Goal: Task Accomplishment & Management: Manage account settings

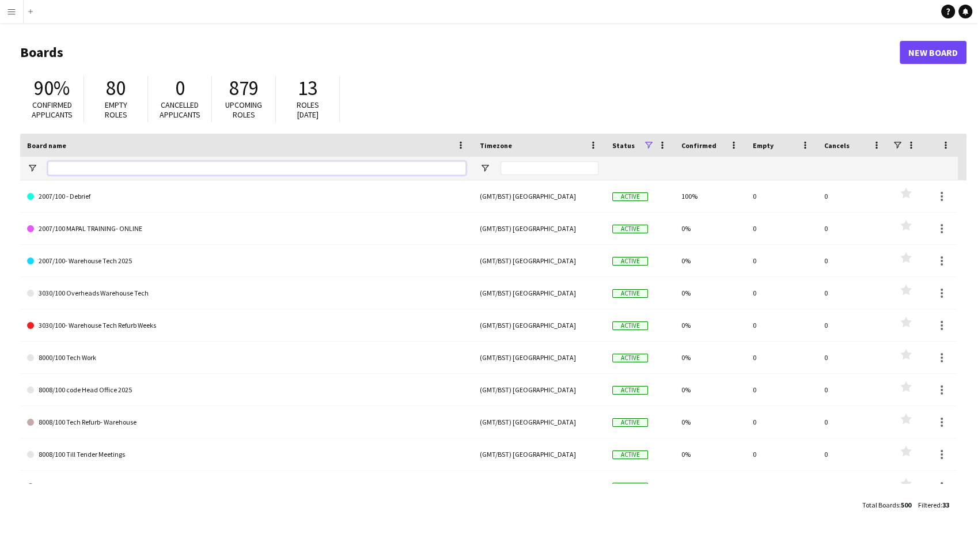
click at [219, 170] on input "Board name Filter Input" at bounding box center [257, 168] width 418 height 14
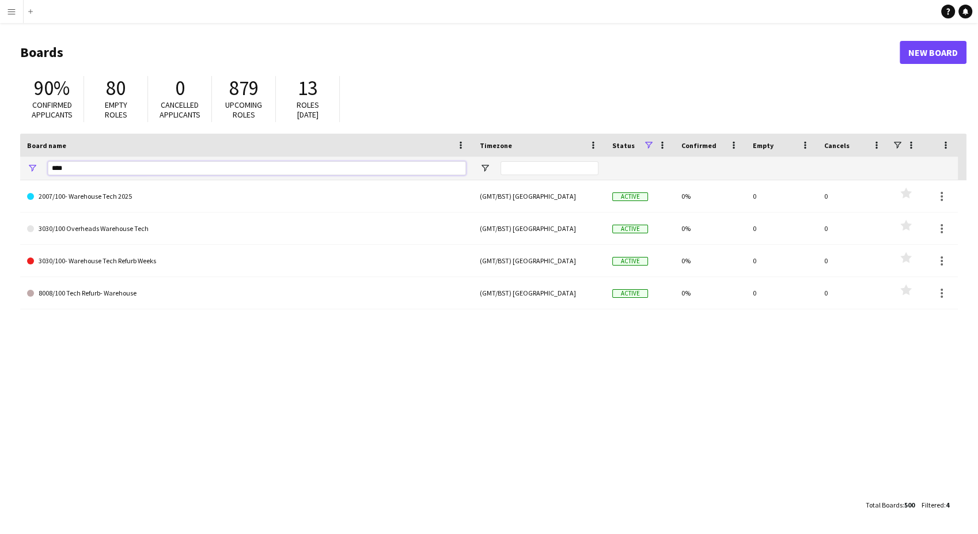
type input "****"
click at [941, 56] on link "New Board" at bounding box center [933, 52] width 67 height 23
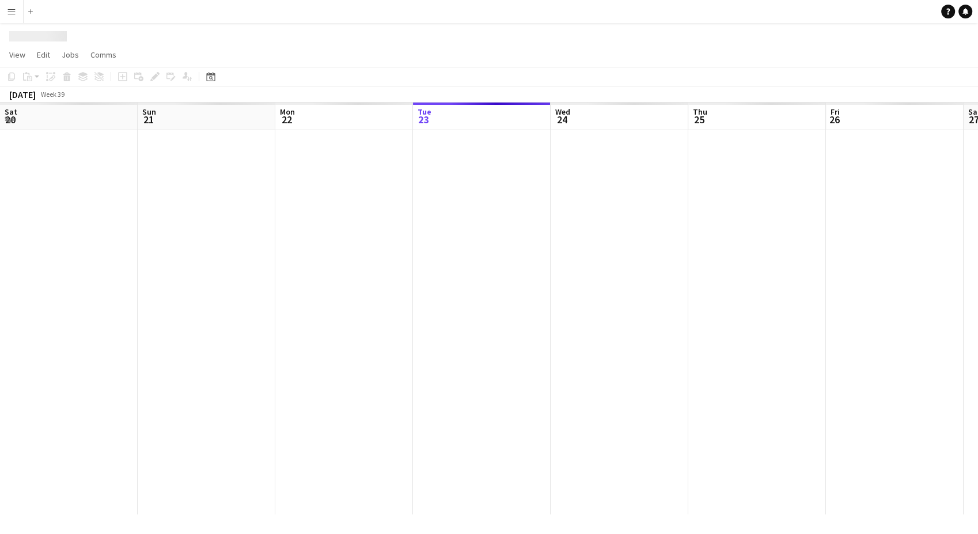
scroll to position [0, 275]
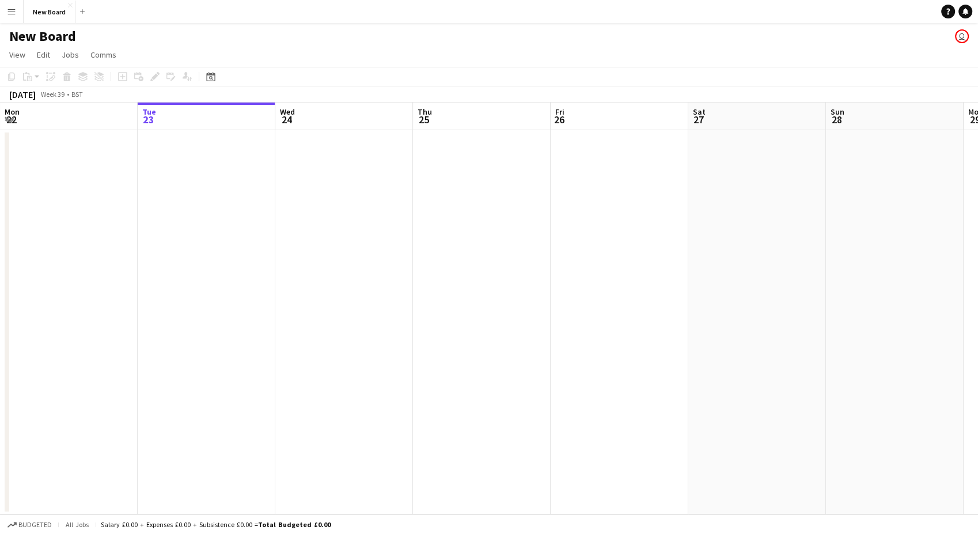
click at [67, 35] on h1 "New Board" at bounding box center [42, 36] width 67 height 17
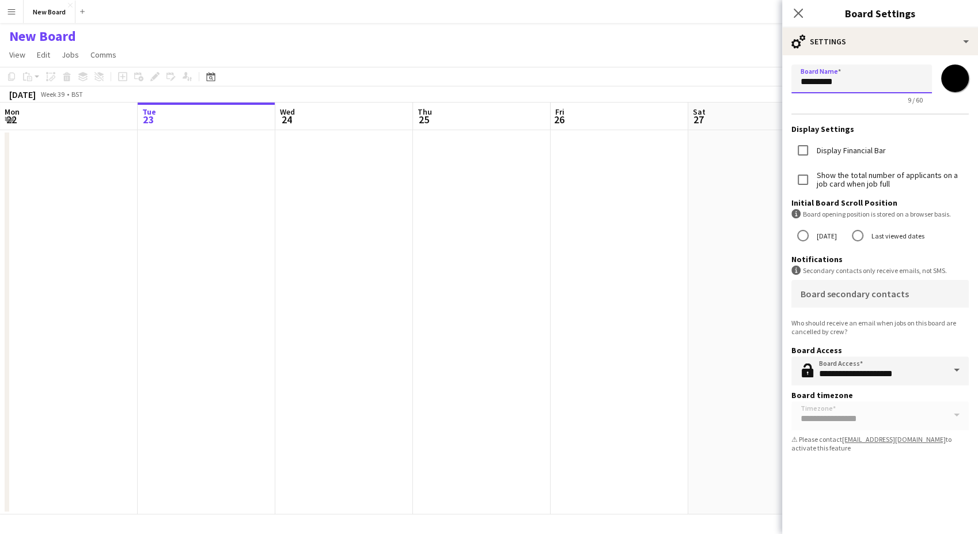
drag, startPoint x: 885, startPoint y: 76, endPoint x: 773, endPoint y: 94, distance: 113.7
click at [771, 94] on body "Menu Boards Boards Boards All jobs Status Workforce Workforce My Workforce Recr…" at bounding box center [489, 267] width 978 height 534
drag, startPoint x: 922, startPoint y: 81, endPoint x: 844, endPoint y: 84, distance: 77.8
click at [844, 84] on input "**********" at bounding box center [862, 79] width 141 height 29
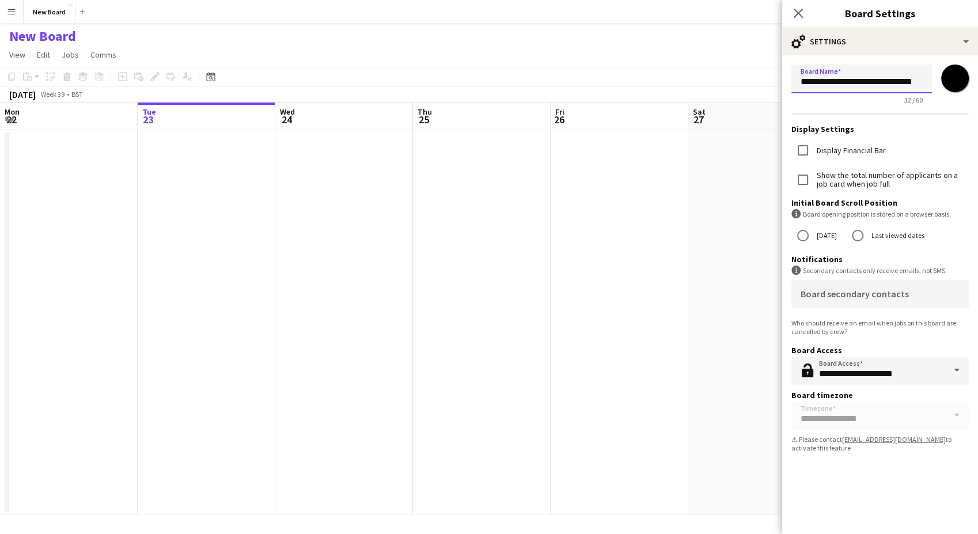
type input "**********"
click at [714, 207] on app-date-cell at bounding box center [757, 322] width 138 height 384
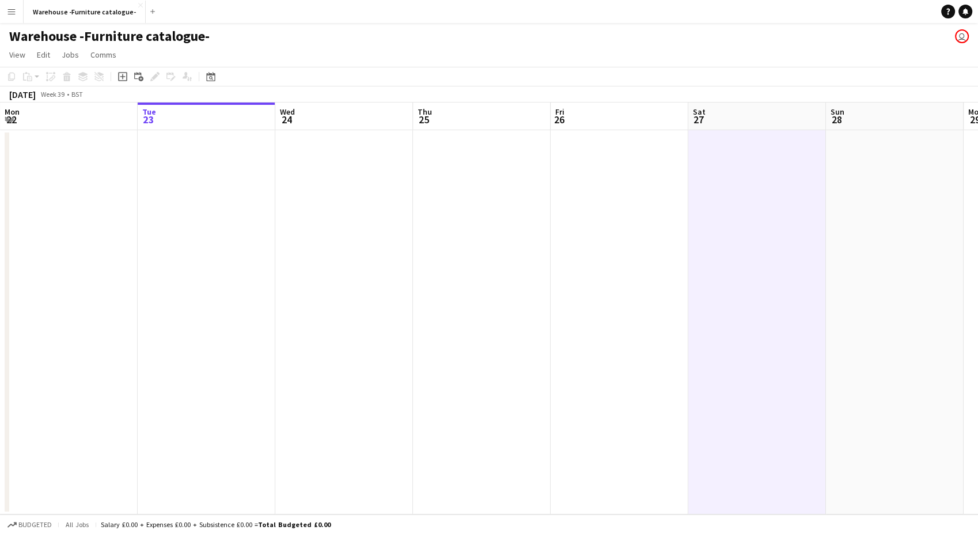
scroll to position [0, 275]
click at [148, 13] on button "Add" at bounding box center [152, 11] width 9 height 9
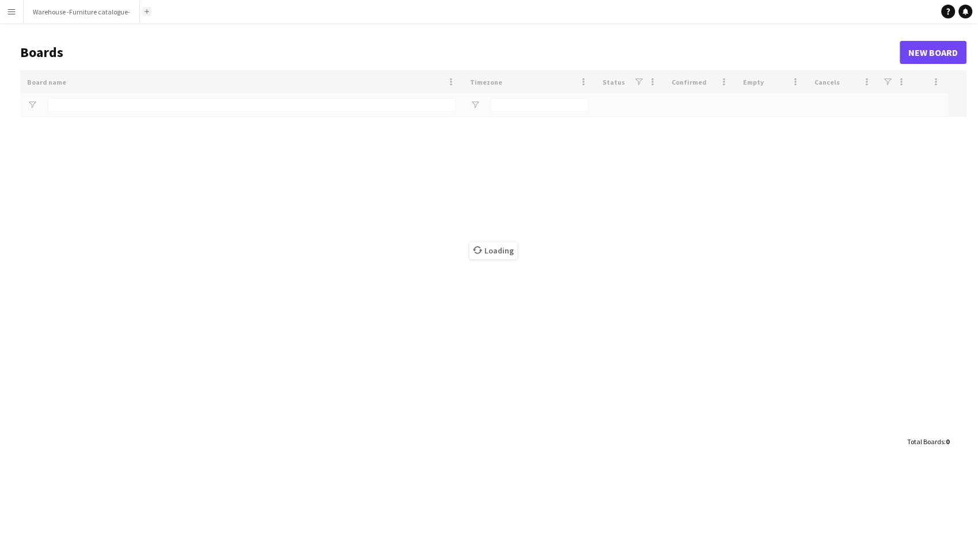
type input "****"
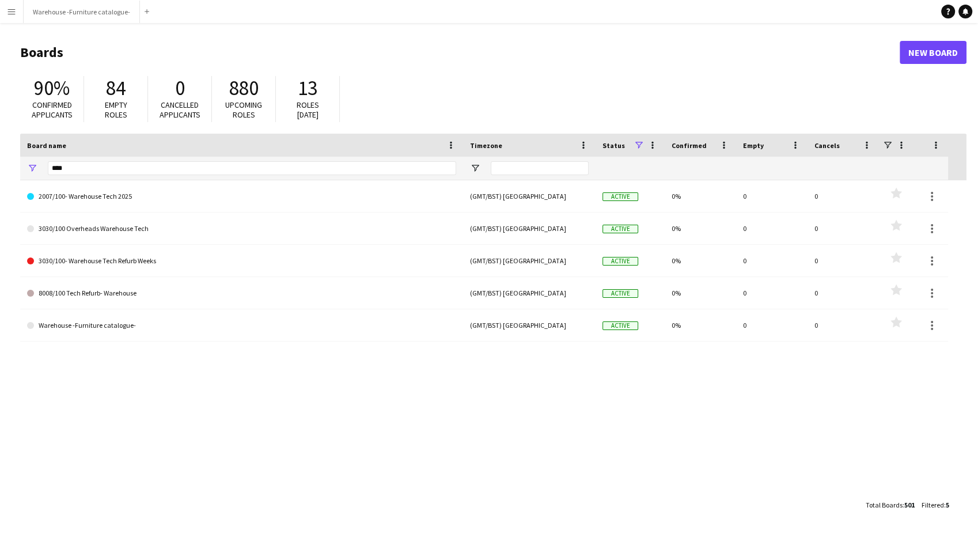
click at [7, 12] on app-icon "Menu" at bounding box center [11, 11] width 9 height 9
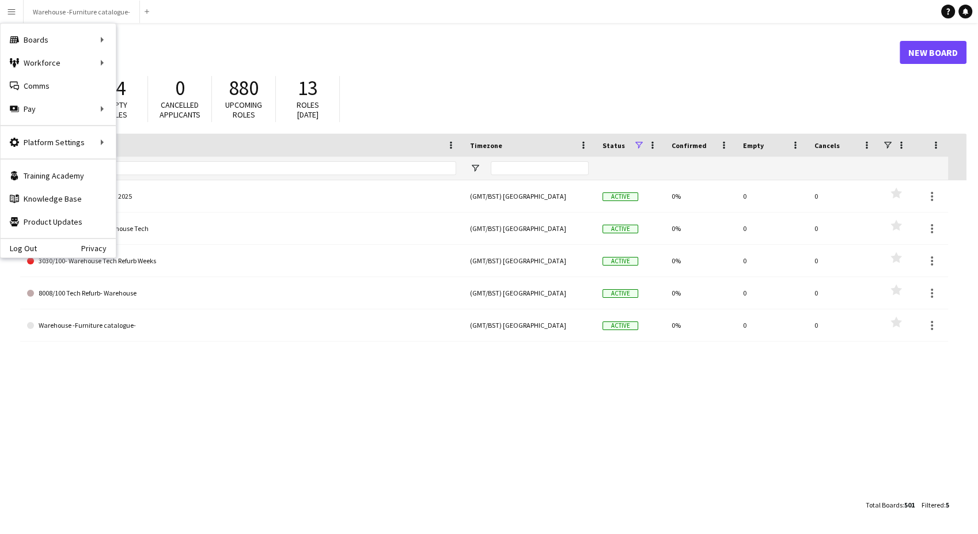
click at [183, 16] on app-navbar "Menu Boards Boards Boards All jobs Status Workforce Workforce My Workforce Recr…" at bounding box center [489, 11] width 978 height 23
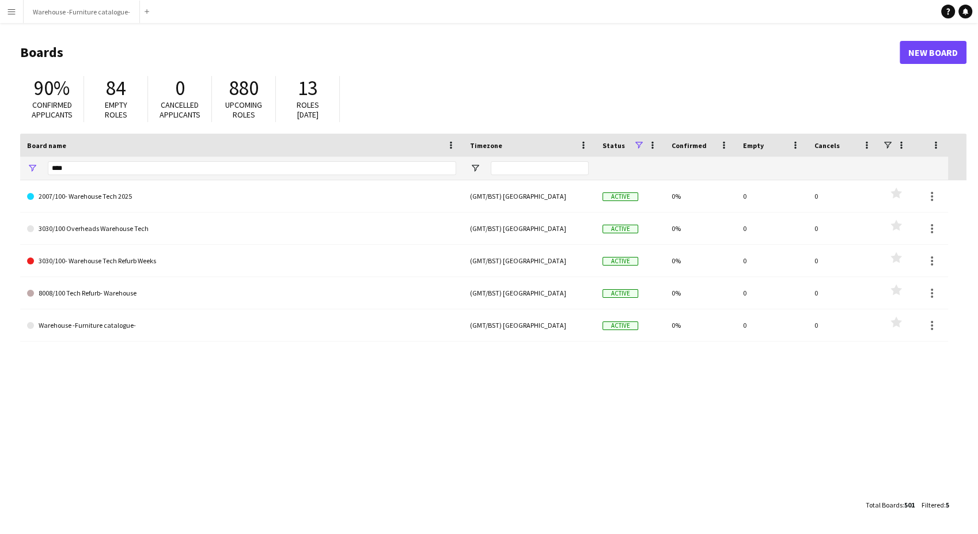
click at [10, 14] on app-icon "Menu" at bounding box center [11, 11] width 9 height 9
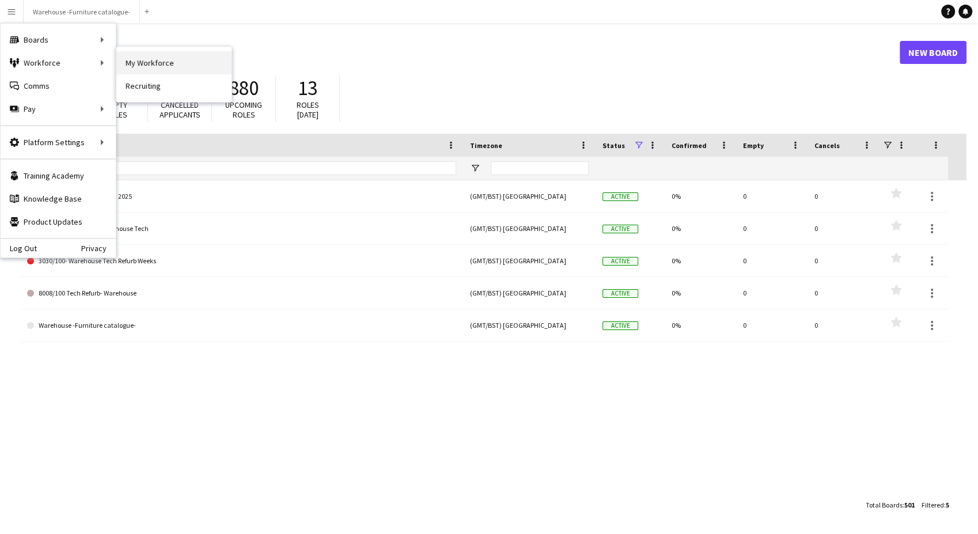
click at [175, 59] on link "My Workforce" at bounding box center [173, 62] width 115 height 23
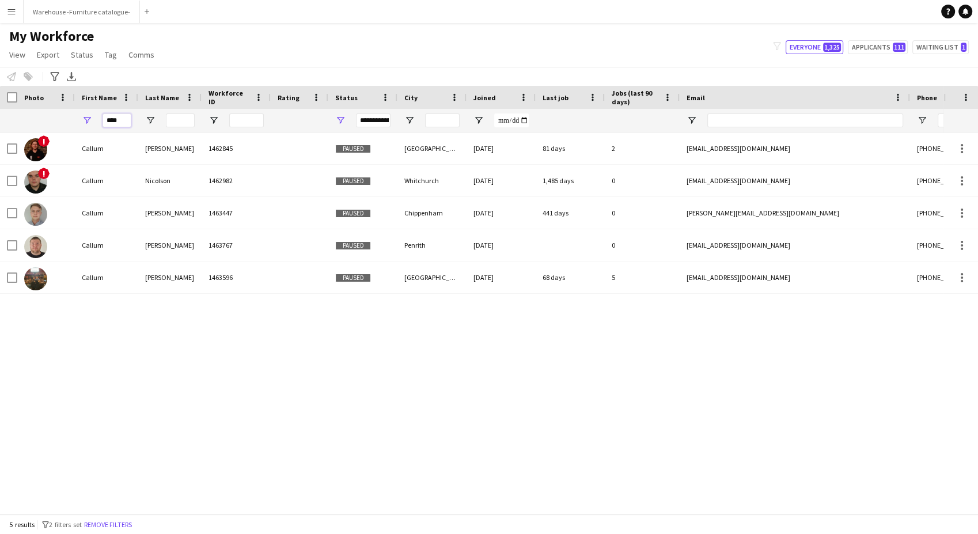
drag, startPoint x: 123, startPoint y: 127, endPoint x: 81, endPoint y: 124, distance: 42.7
click at [81, 124] on div "****" at bounding box center [106, 120] width 63 height 23
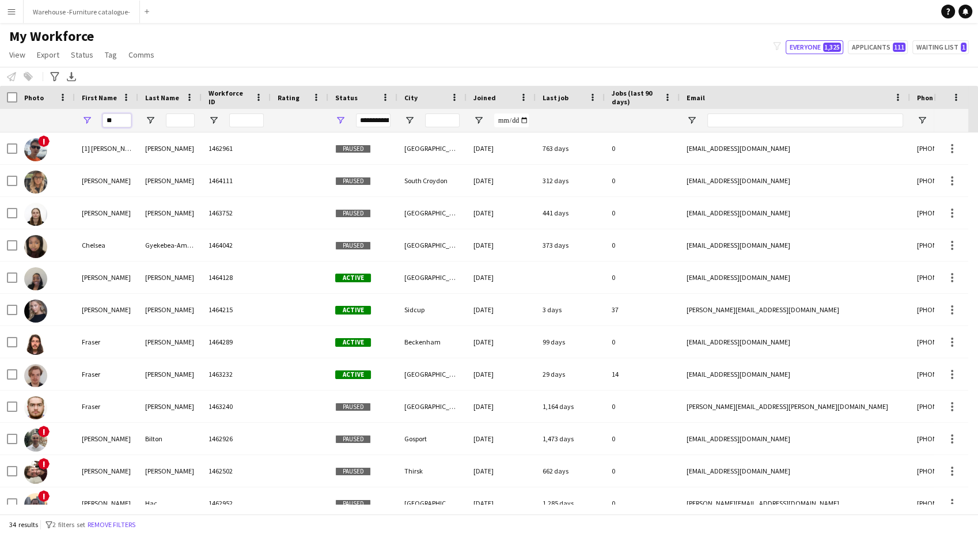
type input "*"
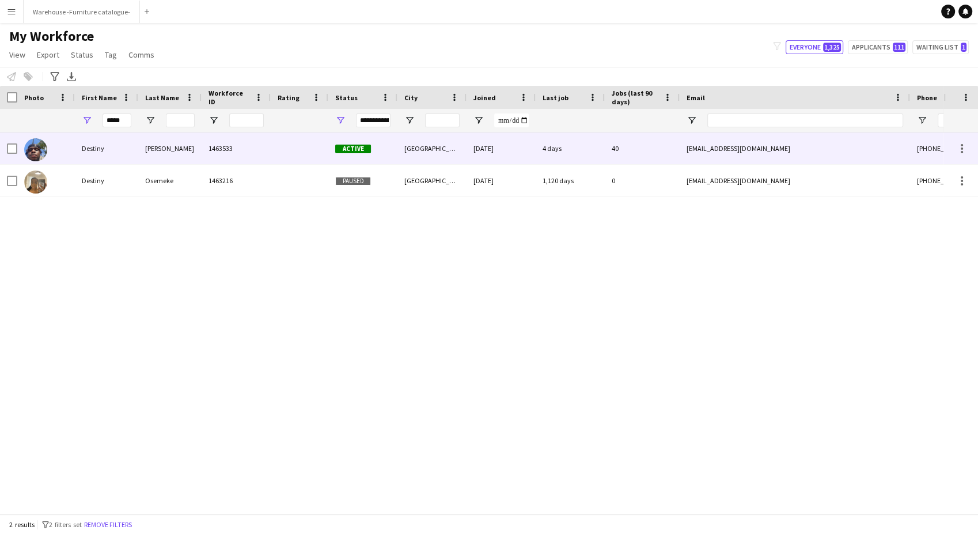
click at [180, 150] on div "Olusegun" at bounding box center [169, 148] width 63 height 32
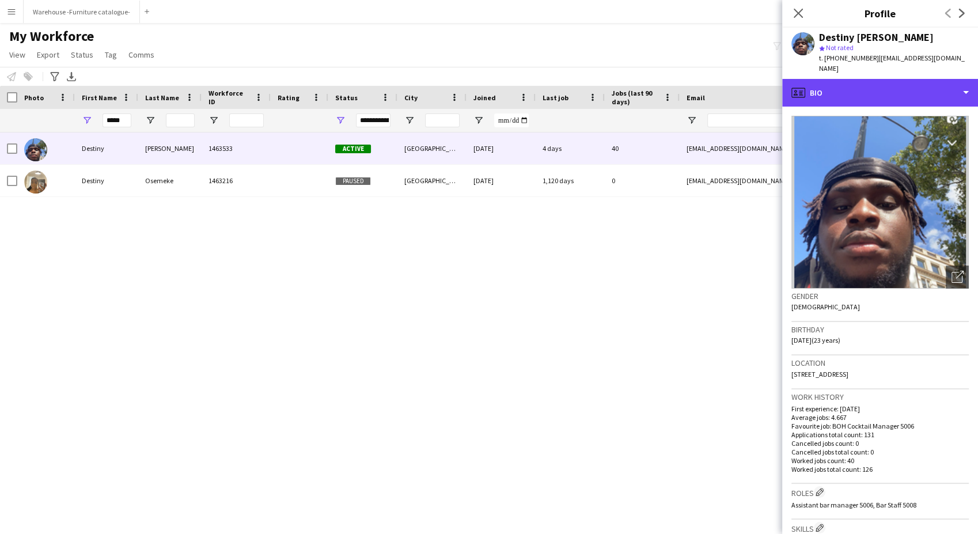
drag, startPoint x: 902, startPoint y: 84, endPoint x: 910, endPoint y: 108, distance: 26.2
click at [902, 85] on div "profile Bio" at bounding box center [880, 93] width 196 height 28
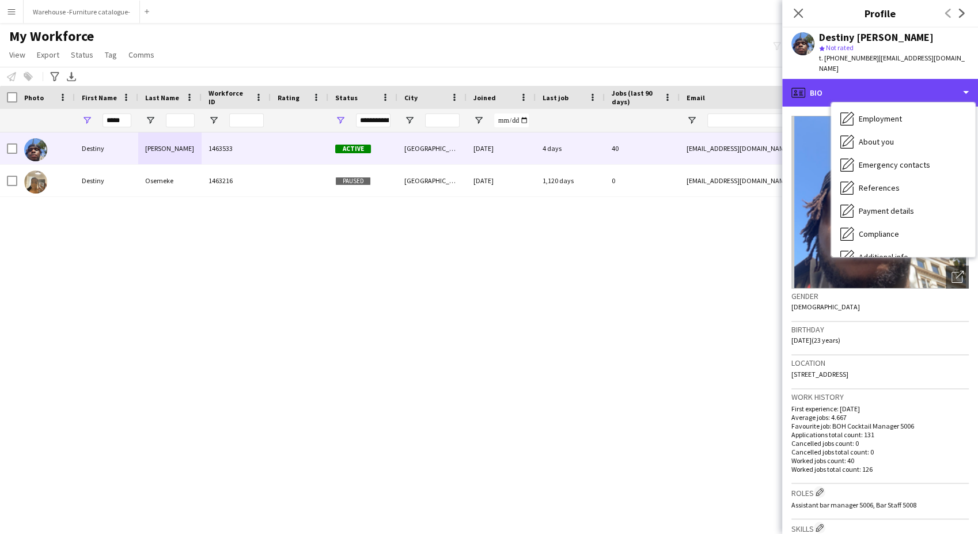
scroll to position [154, 0]
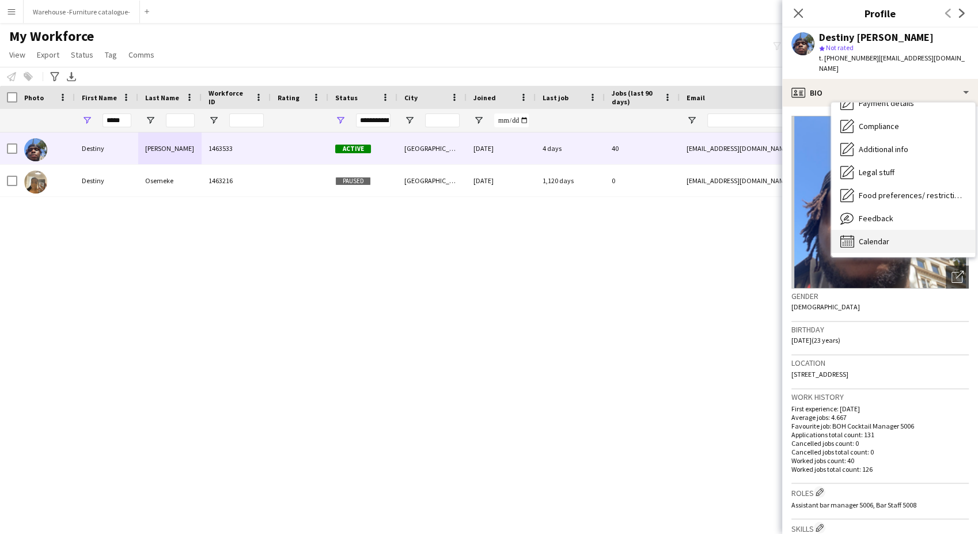
click at [917, 230] on div "Calendar Calendar" at bounding box center [903, 241] width 144 height 23
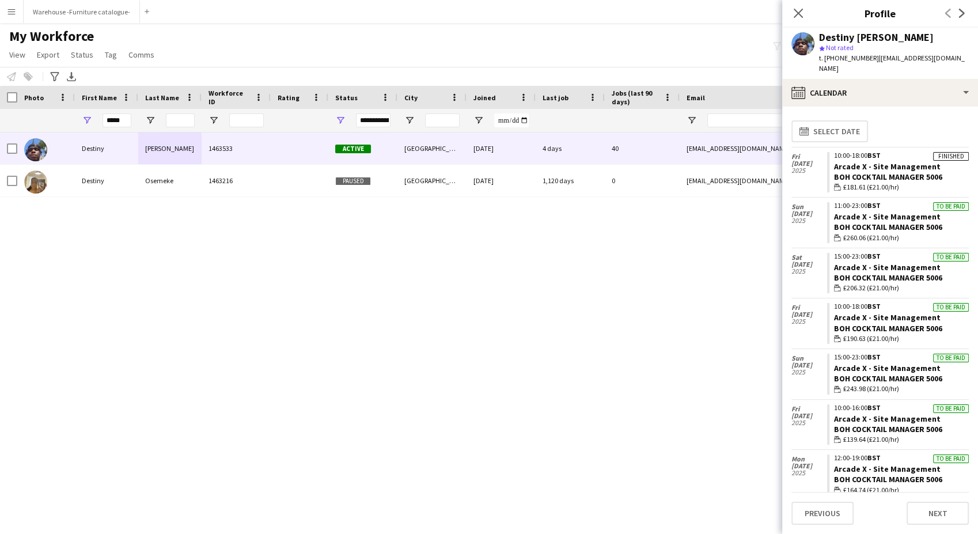
click at [694, 305] on div "Destiny Olusegun 1463533 Active London 23-06-2023 4 days 40 tinyolusegun@gmail.…" at bounding box center [472, 318] width 944 height 372
drag, startPoint x: 120, startPoint y: 124, endPoint x: 72, endPoint y: 118, distance: 48.9
click at [72, 118] on div "*****" at bounding box center [624, 120] width 1249 height 23
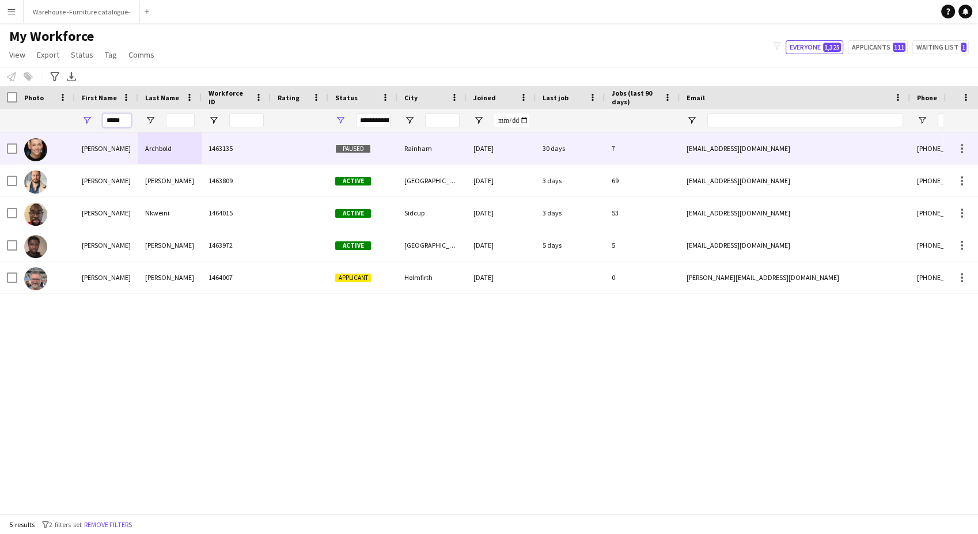
type input "*****"
click at [158, 158] on div "Archbold" at bounding box center [169, 148] width 63 height 32
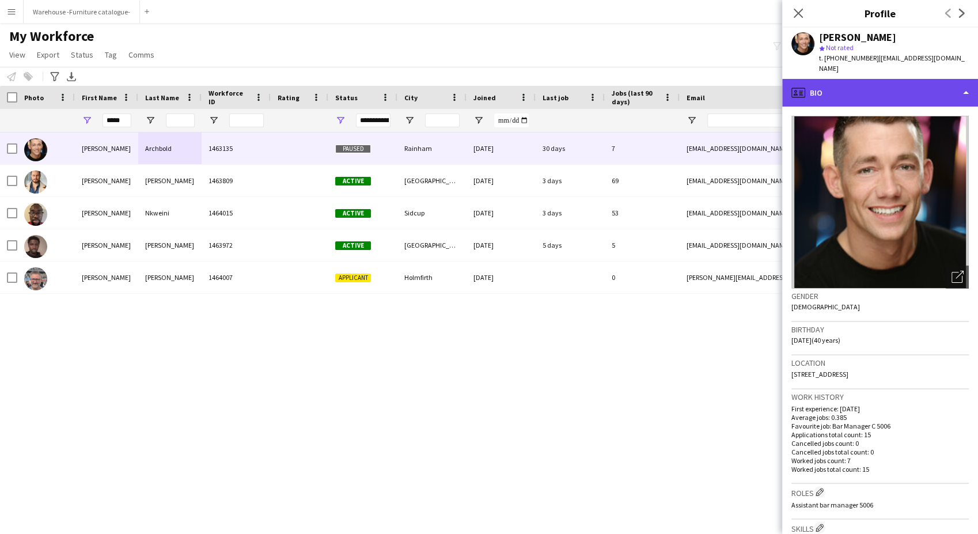
click at [893, 81] on div "profile Bio" at bounding box center [880, 93] width 196 height 28
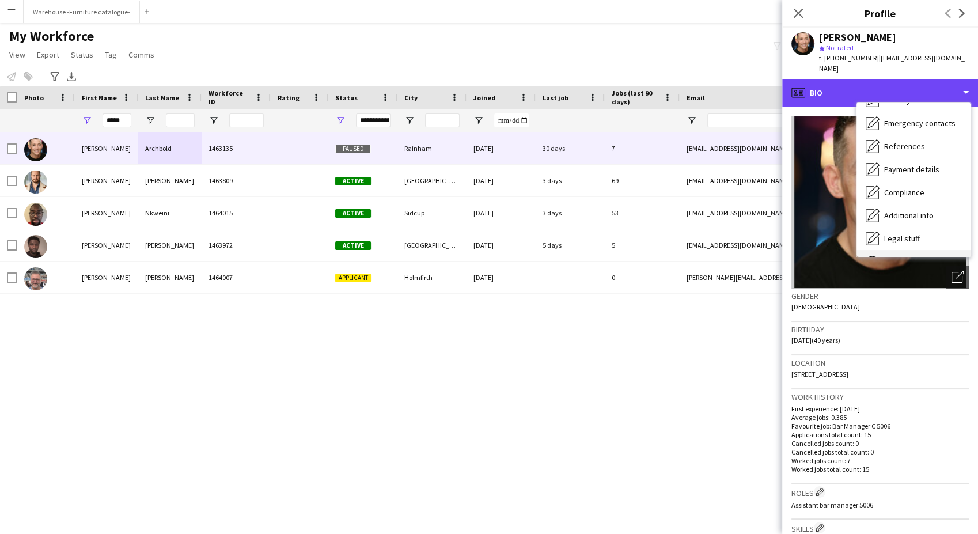
scroll to position [131, 0]
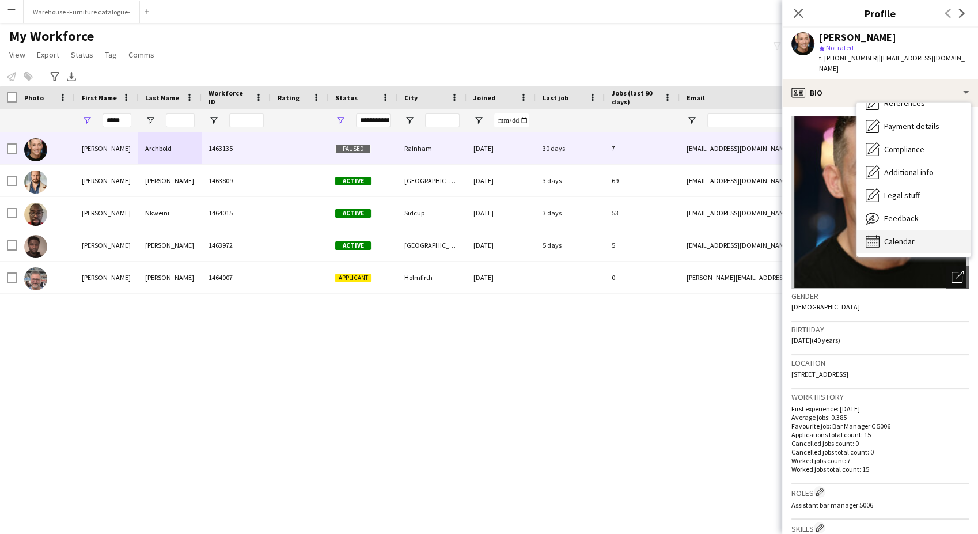
click at [938, 233] on div "Calendar Calendar" at bounding box center [914, 241] width 114 height 23
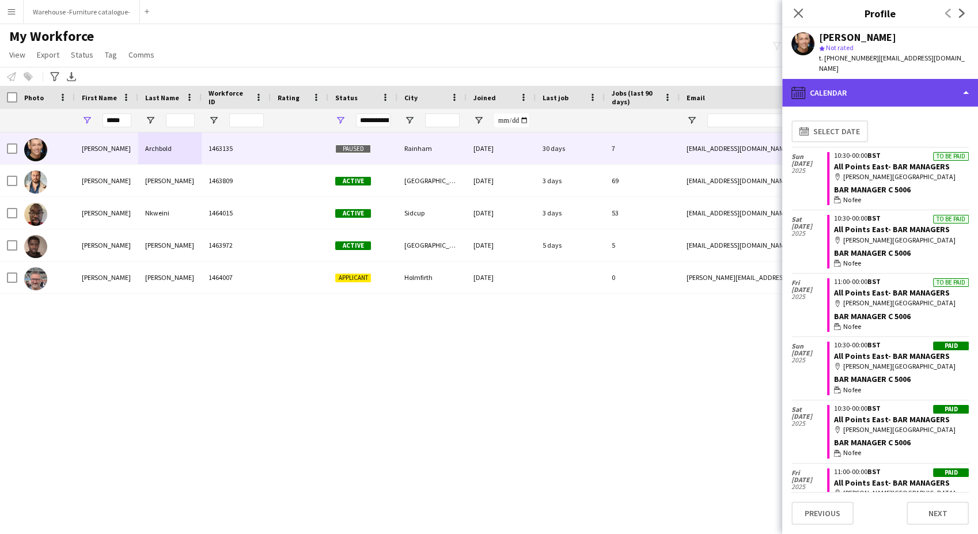
click at [891, 84] on div "calendar-full Calendar" at bounding box center [880, 93] width 196 height 28
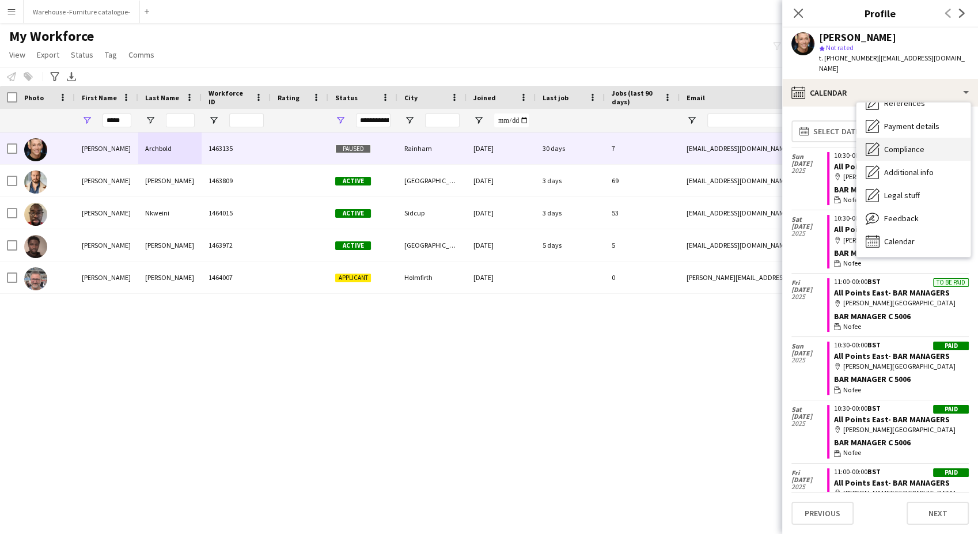
click at [905, 144] on span "Compliance" at bounding box center [904, 149] width 40 height 10
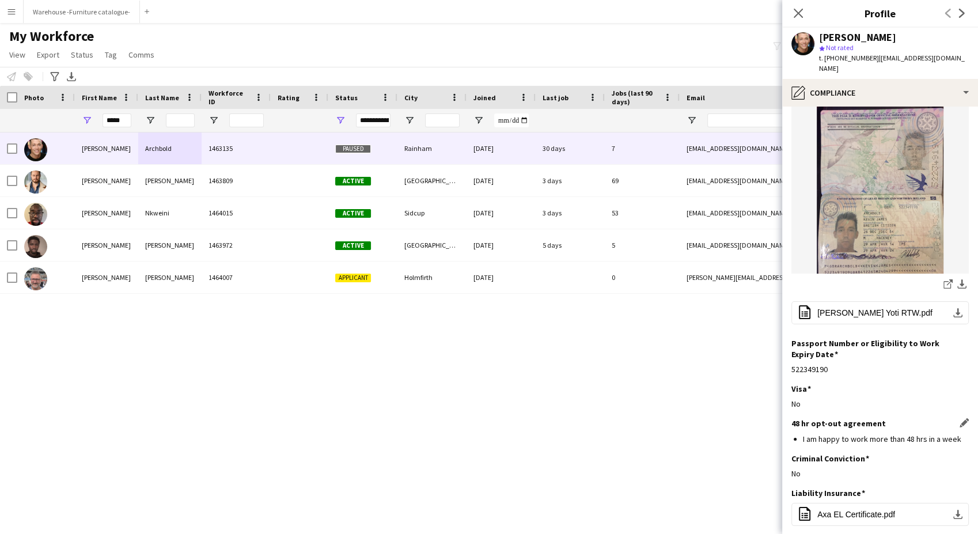
scroll to position [207, 0]
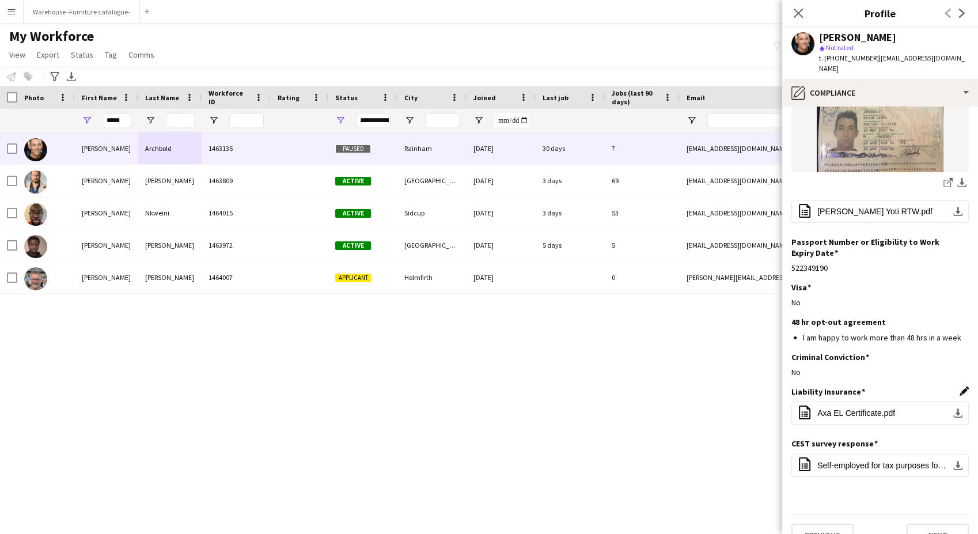
click at [960, 387] on app-icon "Edit this field" at bounding box center [964, 391] width 9 height 9
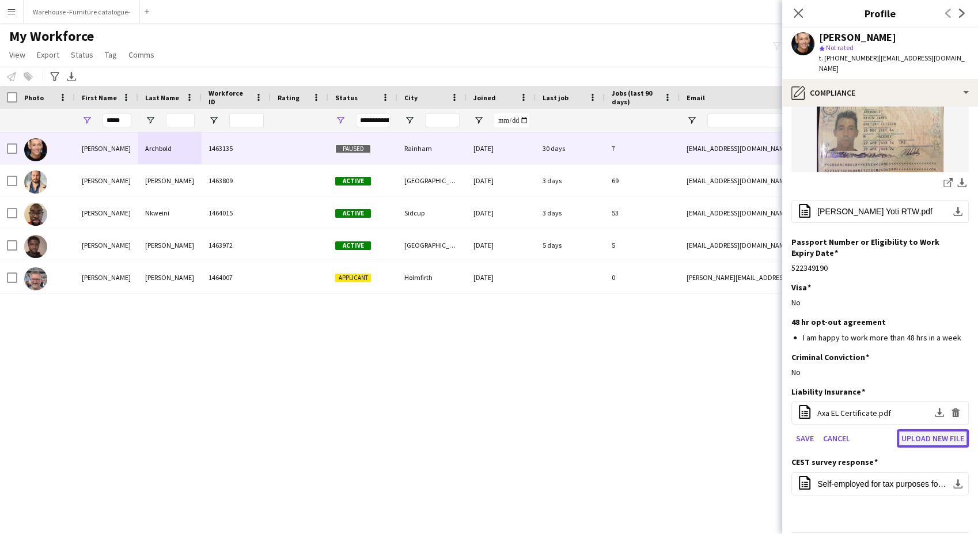
click at [926, 429] on button "Upload new file" at bounding box center [933, 438] width 72 height 18
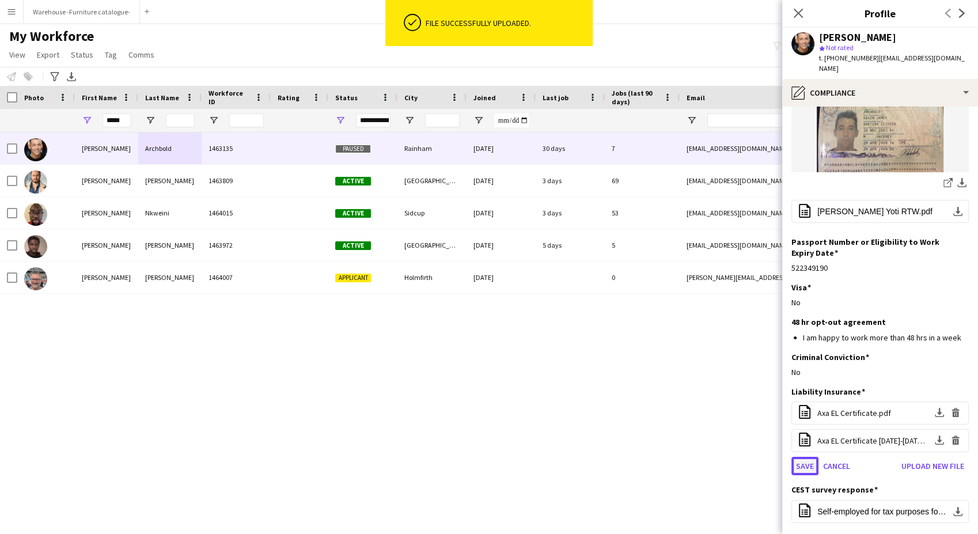
click at [811, 457] on button "Save" at bounding box center [805, 466] width 27 height 18
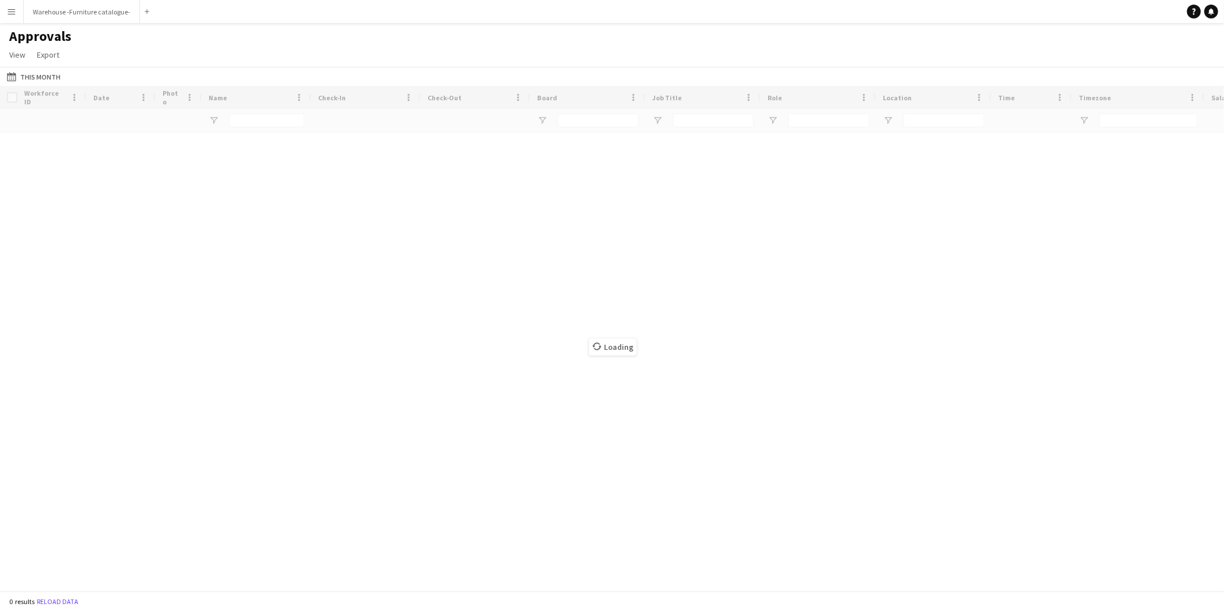
click at [12, 9] on app-icon "Menu" at bounding box center [11, 11] width 9 height 9
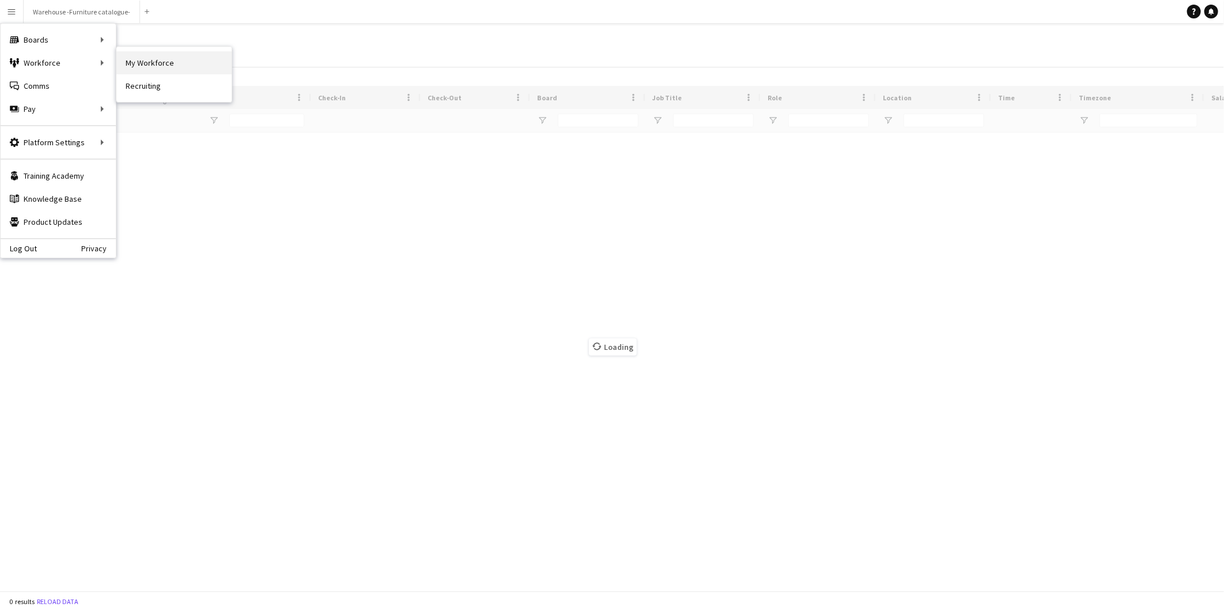
click at [144, 65] on link "My Workforce" at bounding box center [173, 62] width 115 height 23
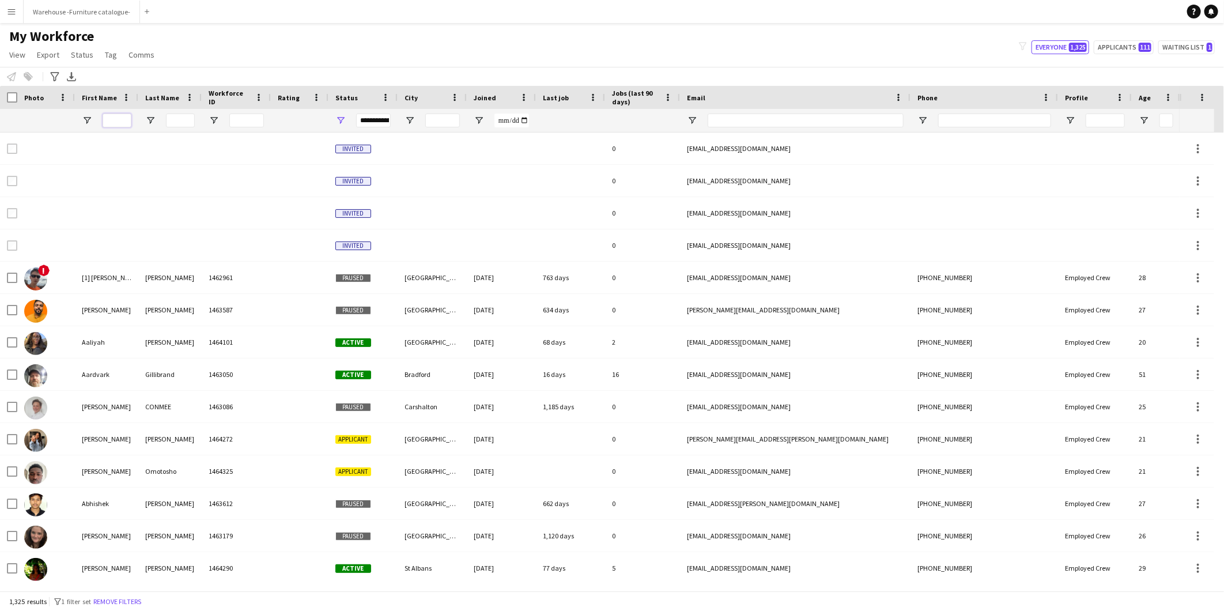
click at [124, 122] on input "First Name Filter Input" at bounding box center [117, 120] width 29 height 14
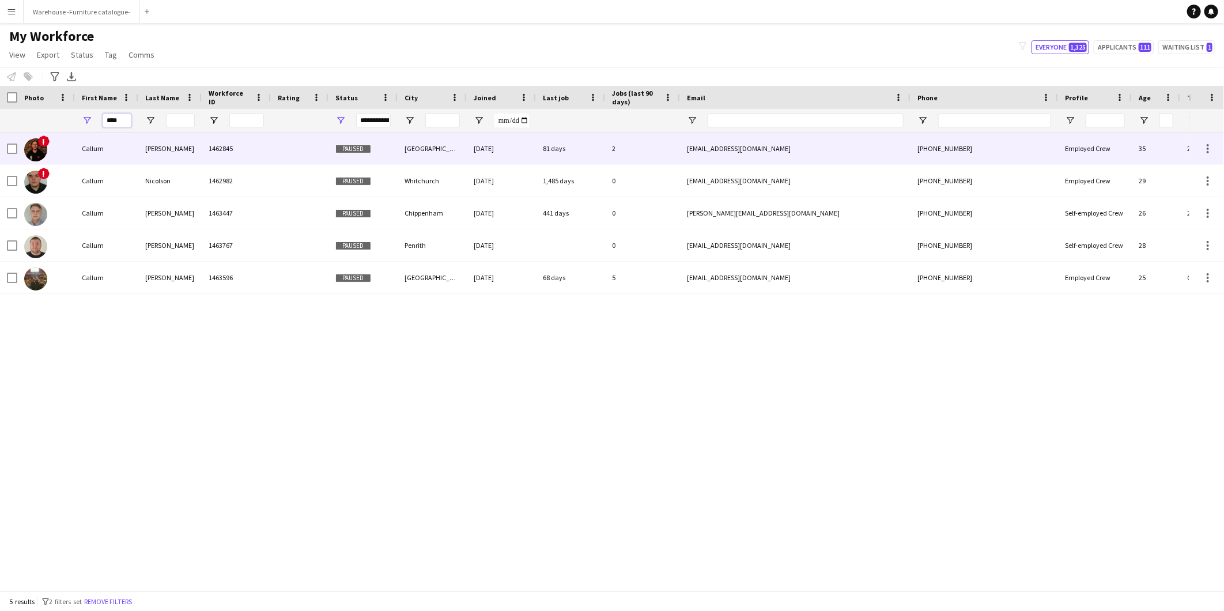
type input "****"
click at [179, 148] on div "[PERSON_NAME]" at bounding box center [169, 148] width 63 height 32
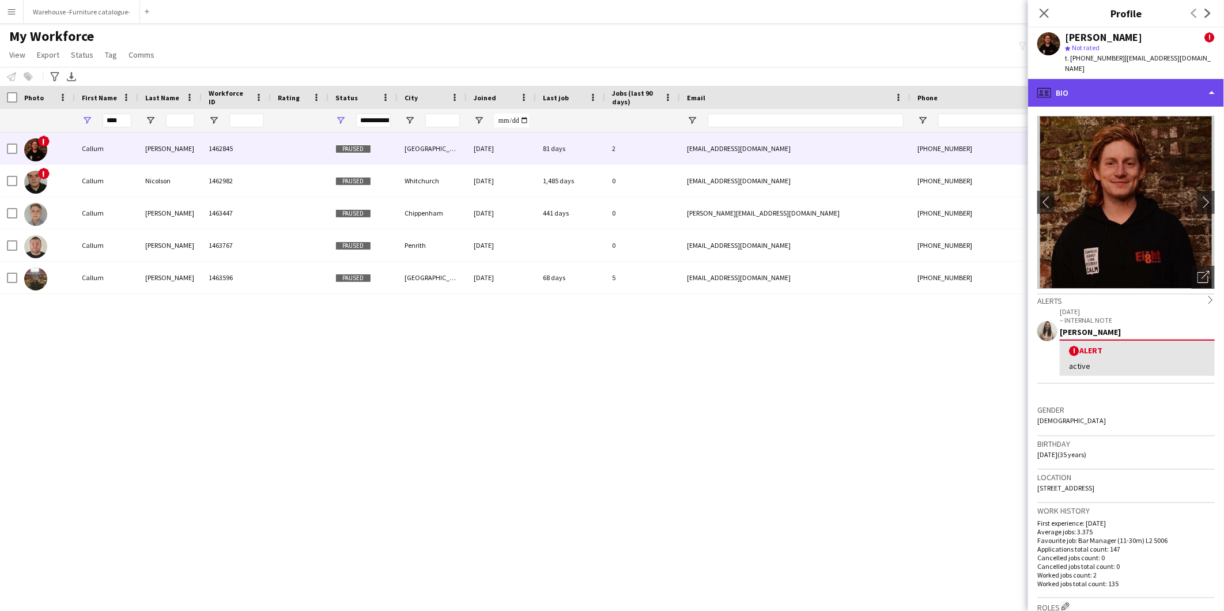
click at [1137, 85] on div "profile Bio" at bounding box center [1126, 93] width 196 height 28
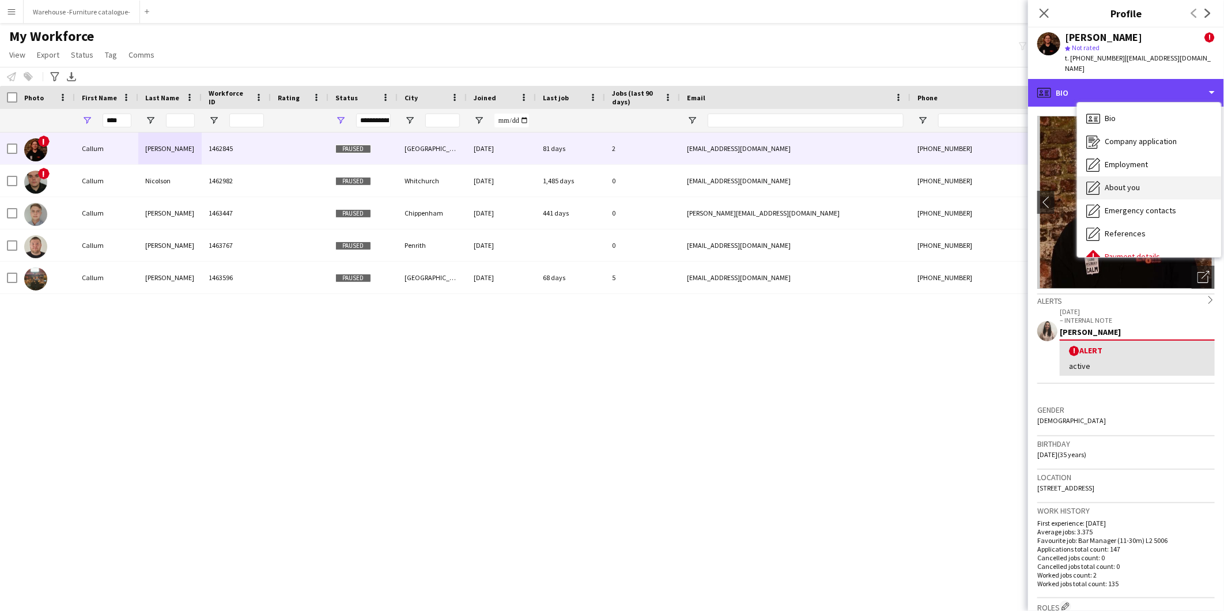
scroll to position [153, 0]
